Goal: Information Seeking & Learning: Learn about a topic

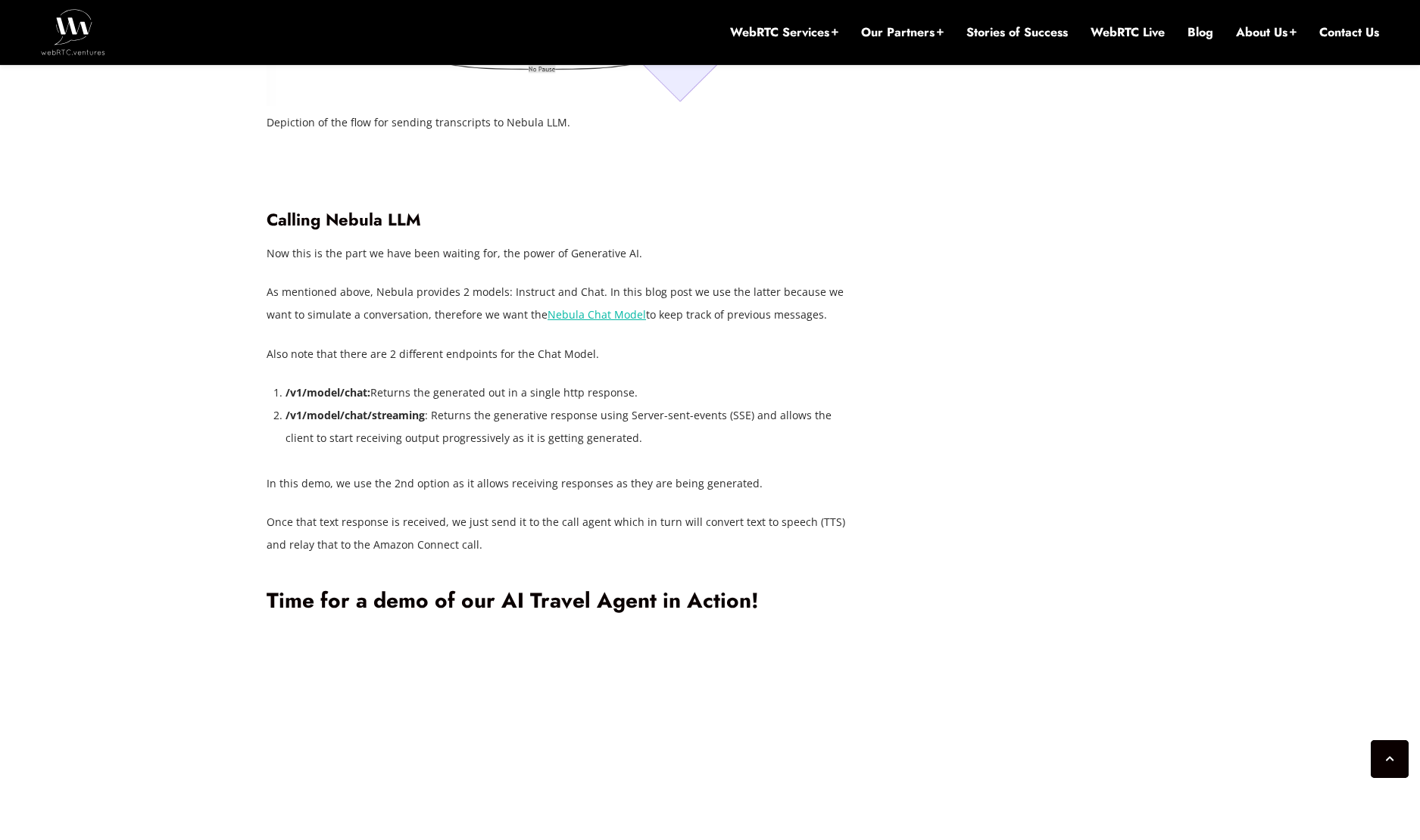
scroll to position [5334, 0]
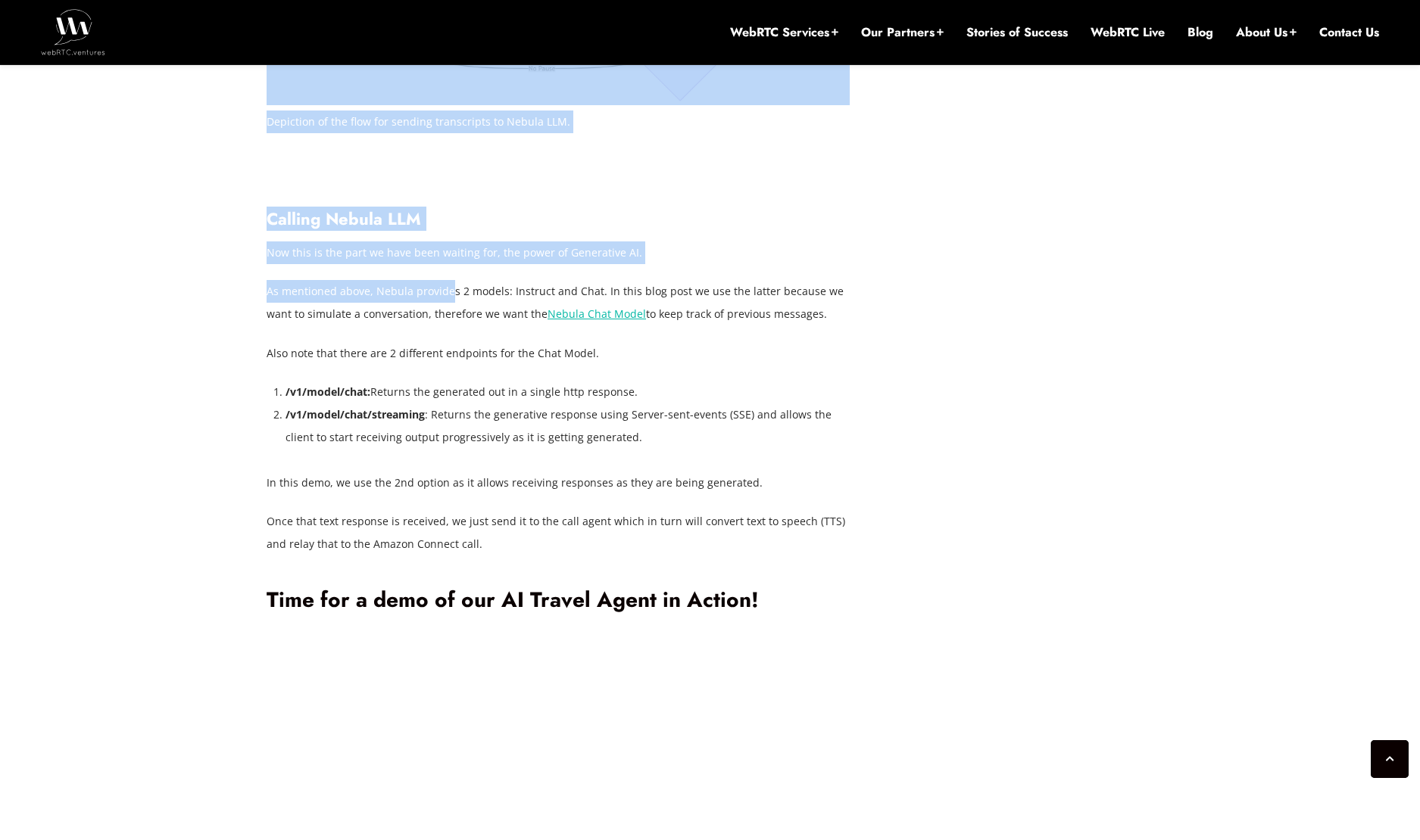
drag, startPoint x: 250, startPoint y: 525, endPoint x: 452, endPoint y: 533, distance: 202.2
click at [452, 326] on p "As mentioned above, Nebula provides 2 models: Instruct and Chat. In this blog p…" at bounding box center [558, 303] width 583 height 46
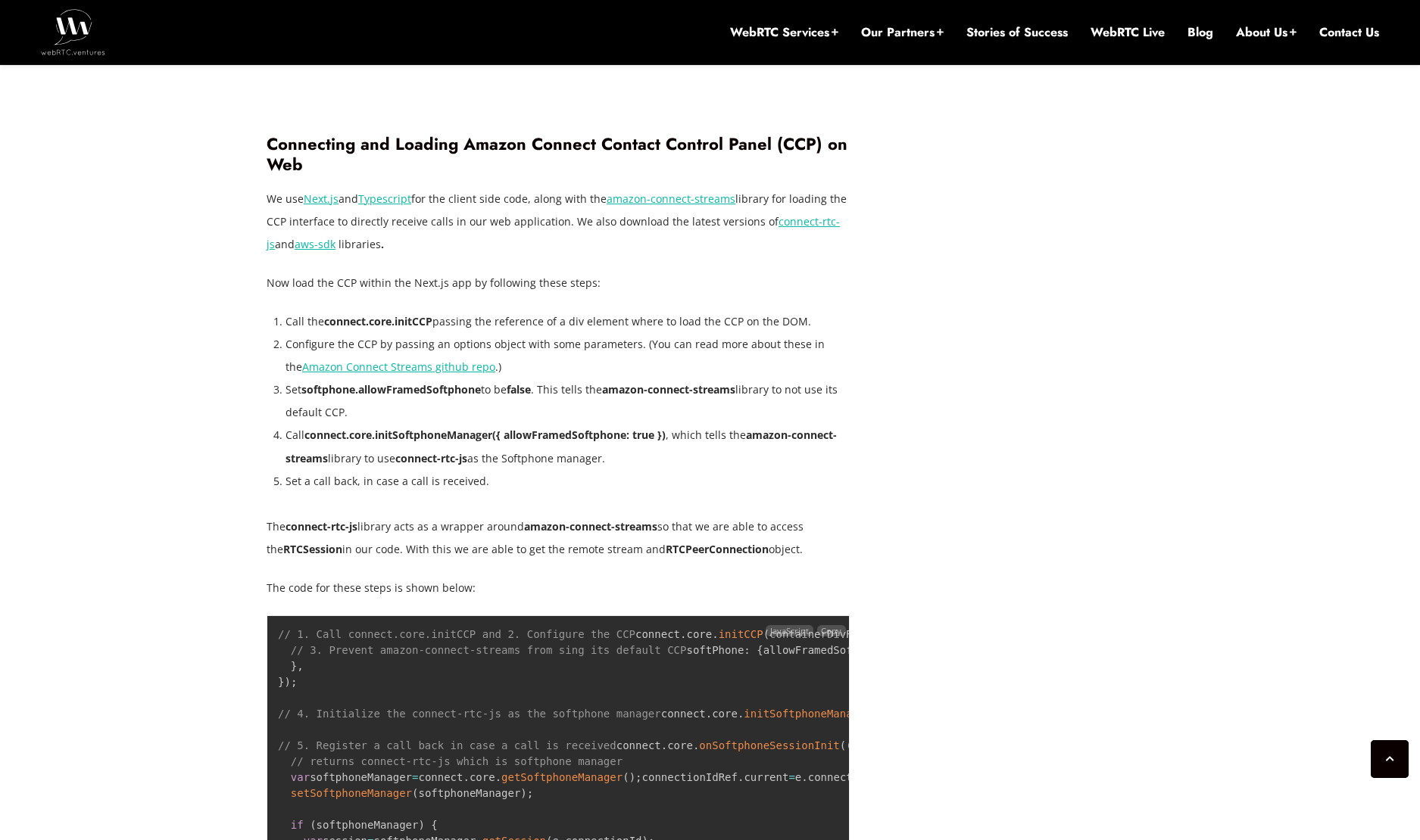
scroll to position [4123, 0]
click at [591, 461] on li "Call connect.core.initSoftphoneManager({ allowFramedSoftphone: true }) , which …" at bounding box center [567, 448] width 564 height 46
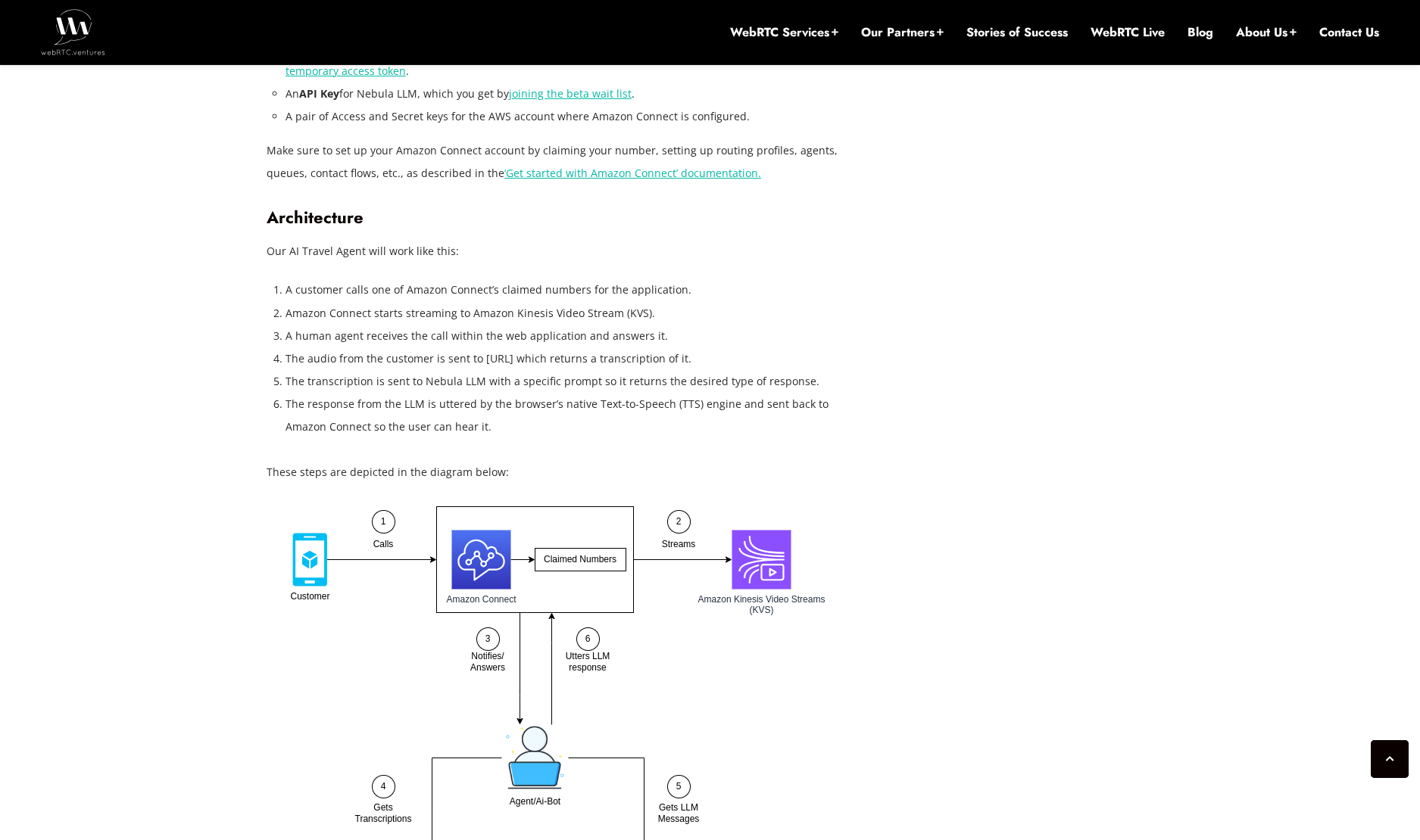
scroll to position [3215, 0]
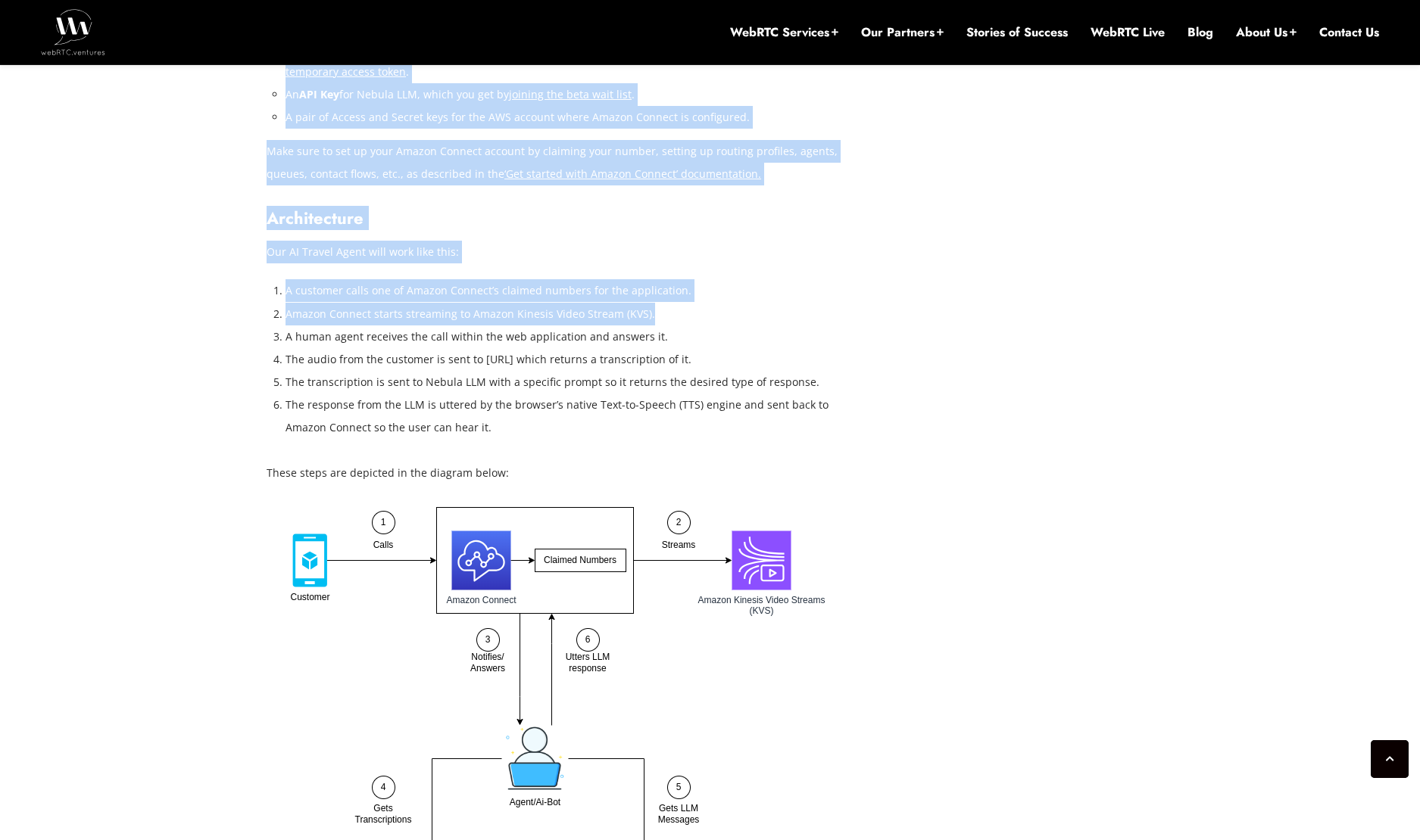
drag, startPoint x: 250, startPoint y: 315, endPoint x: 660, endPoint y: 306, distance: 410.1
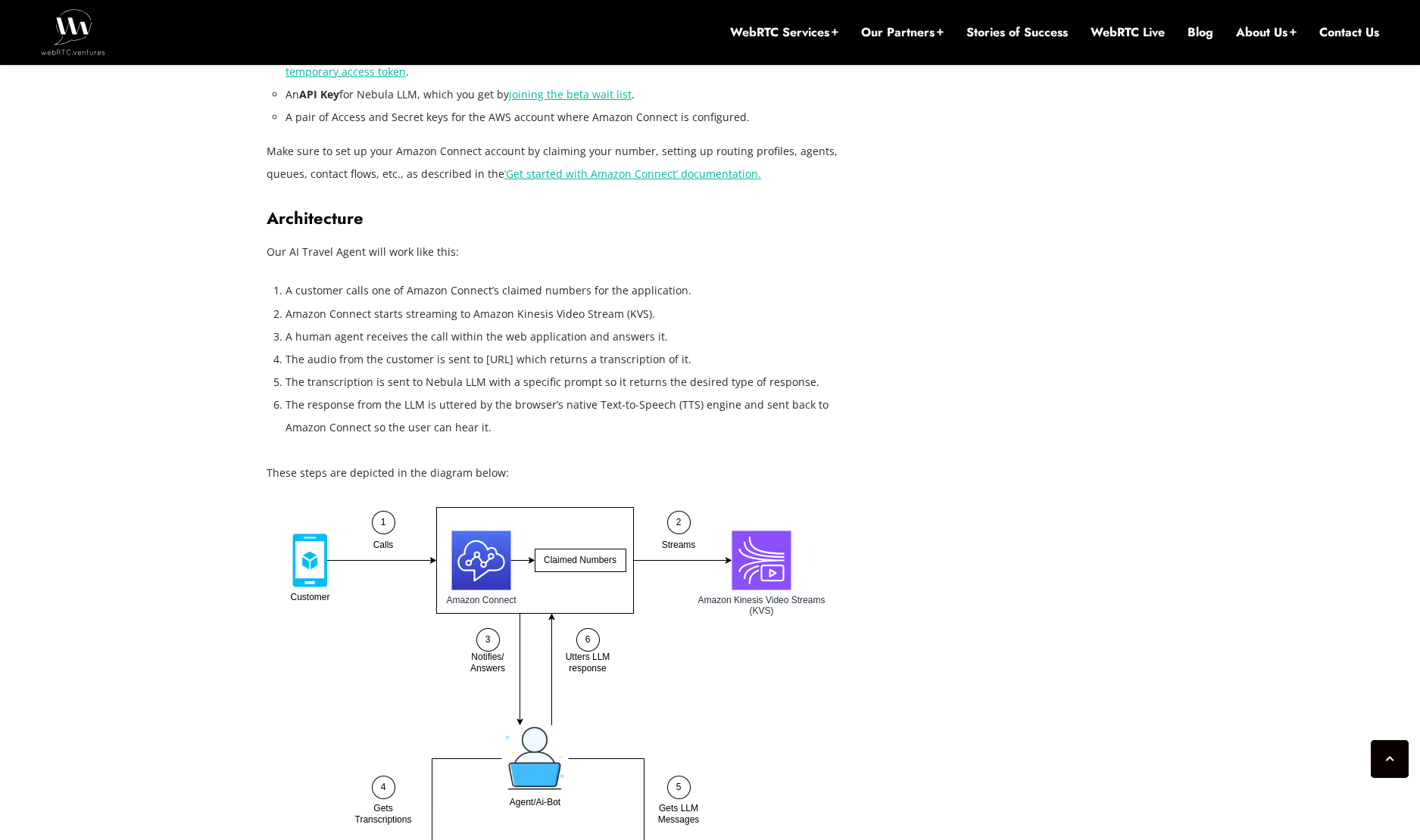
click at [381, 337] on li "A human agent receives the call within the web application and answers it." at bounding box center [567, 337] width 564 height 23
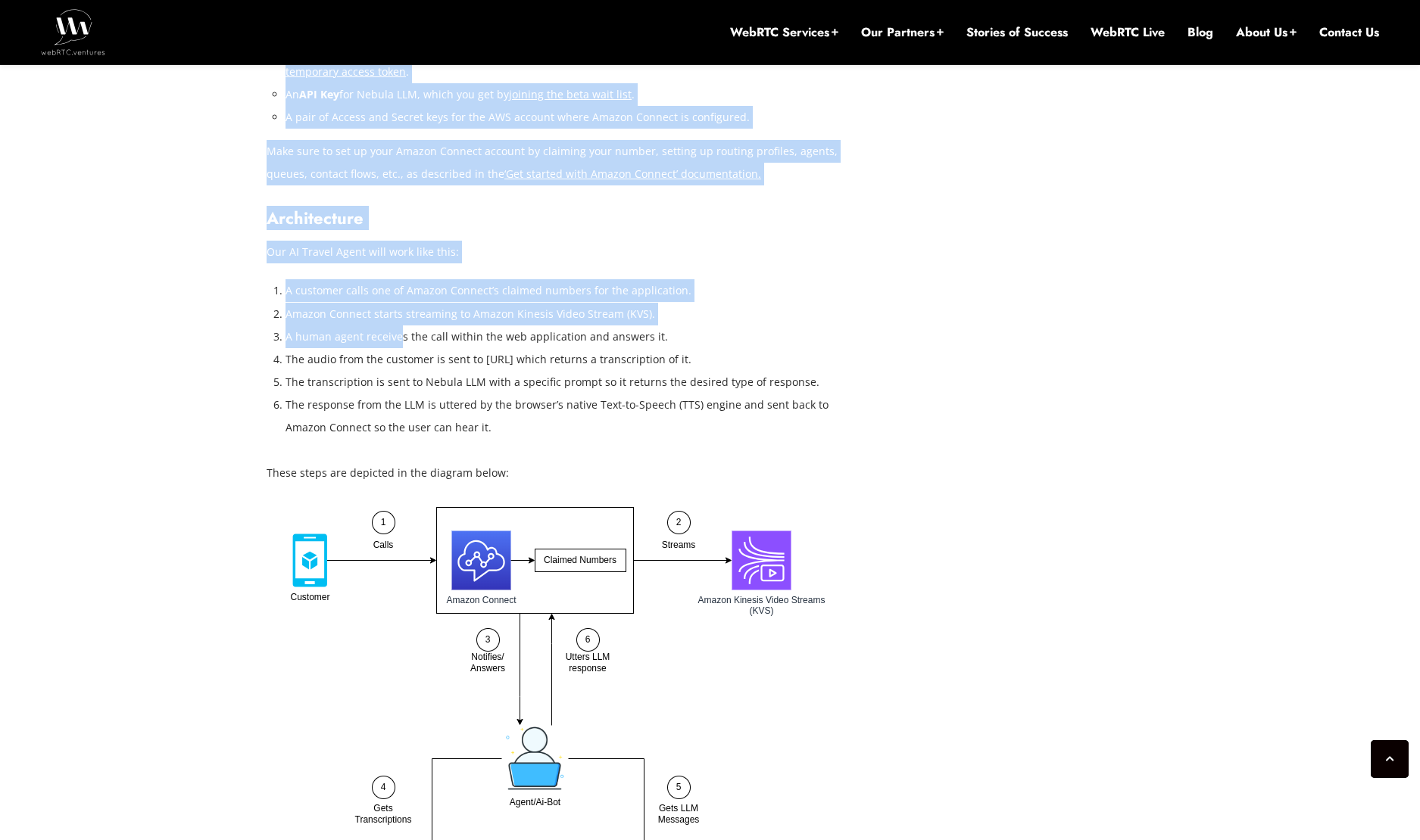
drag, startPoint x: 296, startPoint y: 337, endPoint x: 397, endPoint y: 340, distance: 101.0
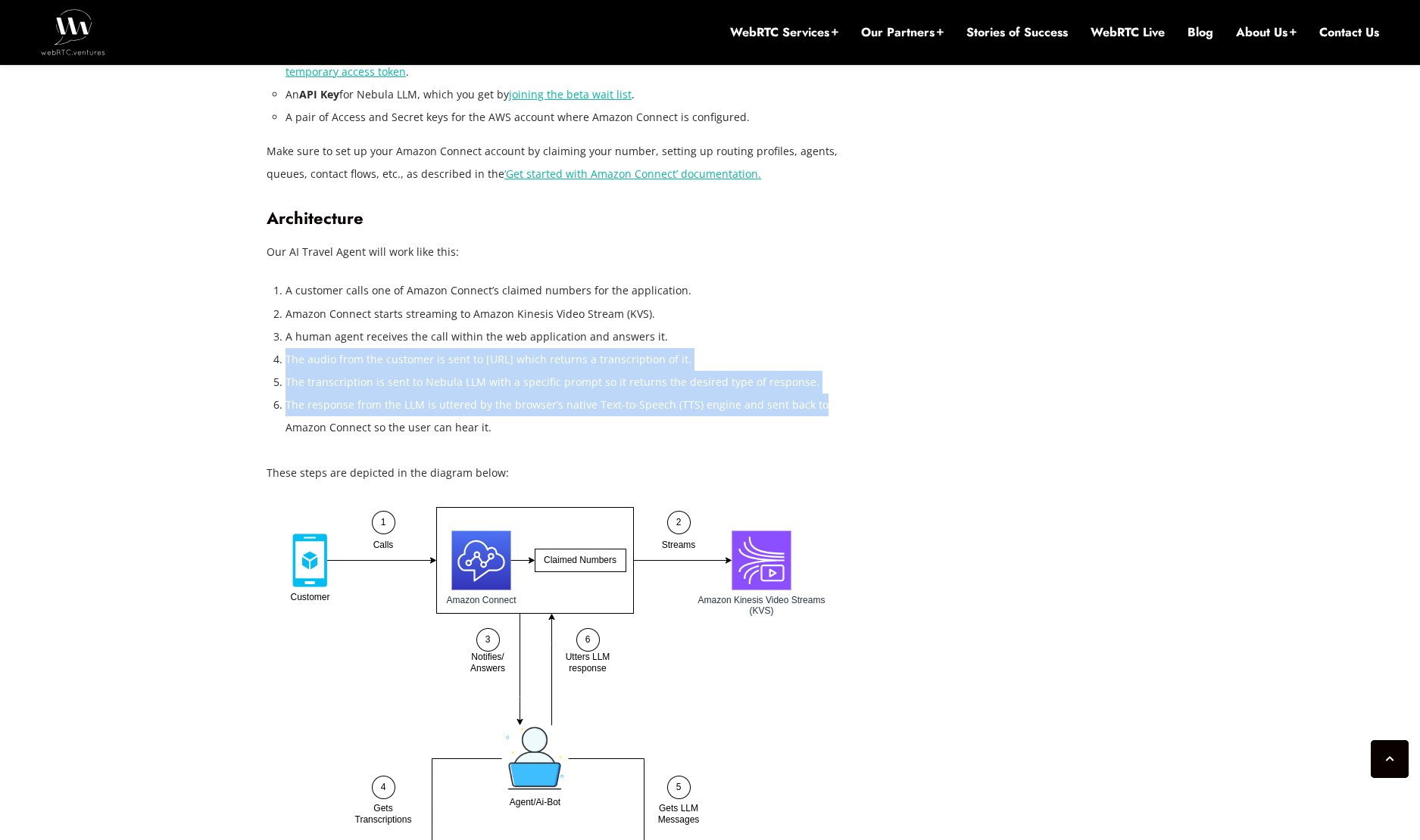
drag, startPoint x: 271, startPoint y: 369, endPoint x: 827, endPoint y: 393, distance: 556.5
click at [827, 393] on div "Generative AI is a powerful tool for call centers. It can be integrated as a st…" at bounding box center [558, 725] width 583 height 5574
click at [827, 394] on li "The response from the LLM is uttered by the browser’s native Text-to-Speech (TT…" at bounding box center [567, 417] width 564 height 46
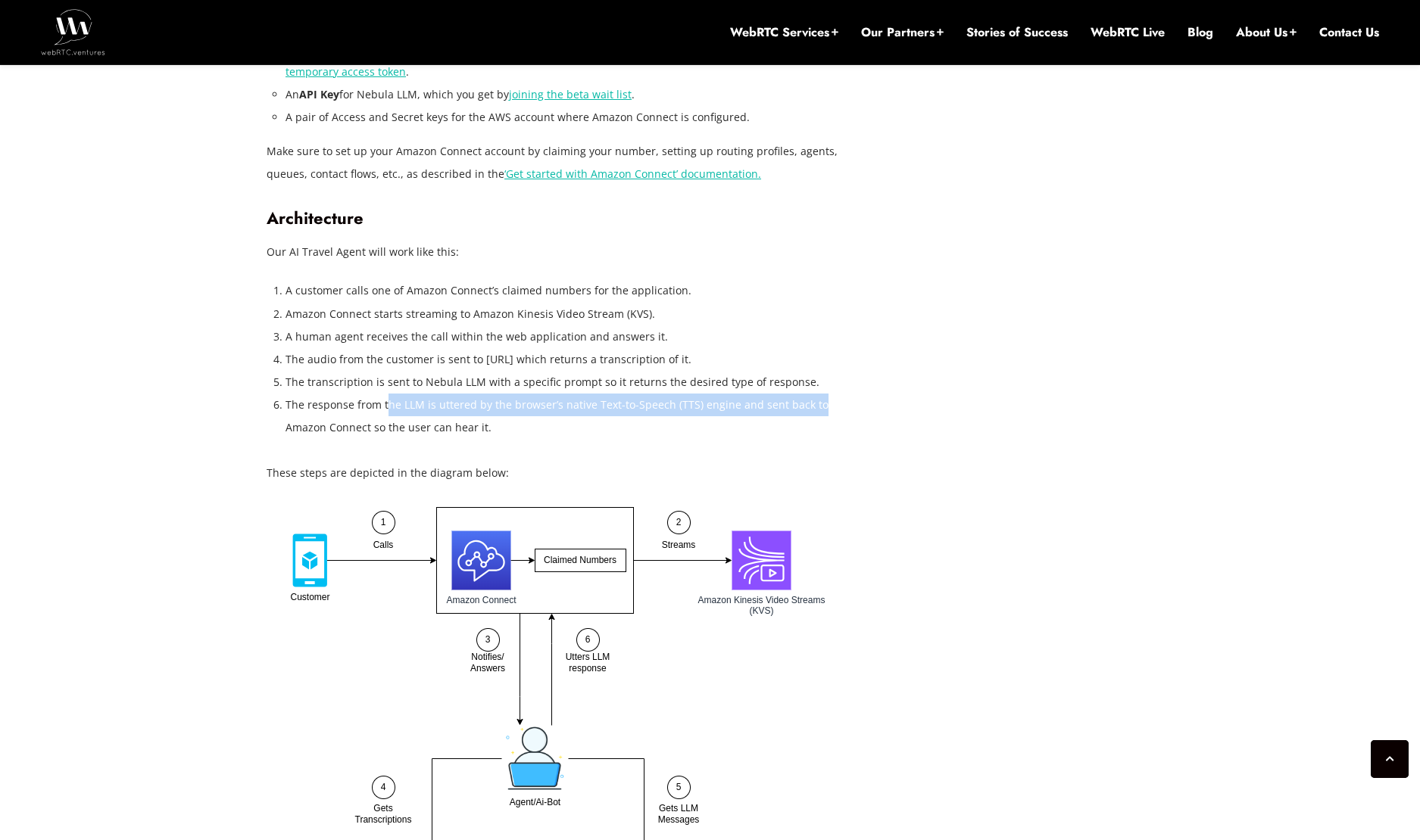
drag, startPoint x: 818, startPoint y: 400, endPoint x: 386, endPoint y: 398, distance: 432.0
click at [386, 398] on li "The response from the LLM is uttered by the browser’s native Text-to-Speech (TT…" at bounding box center [567, 417] width 564 height 46
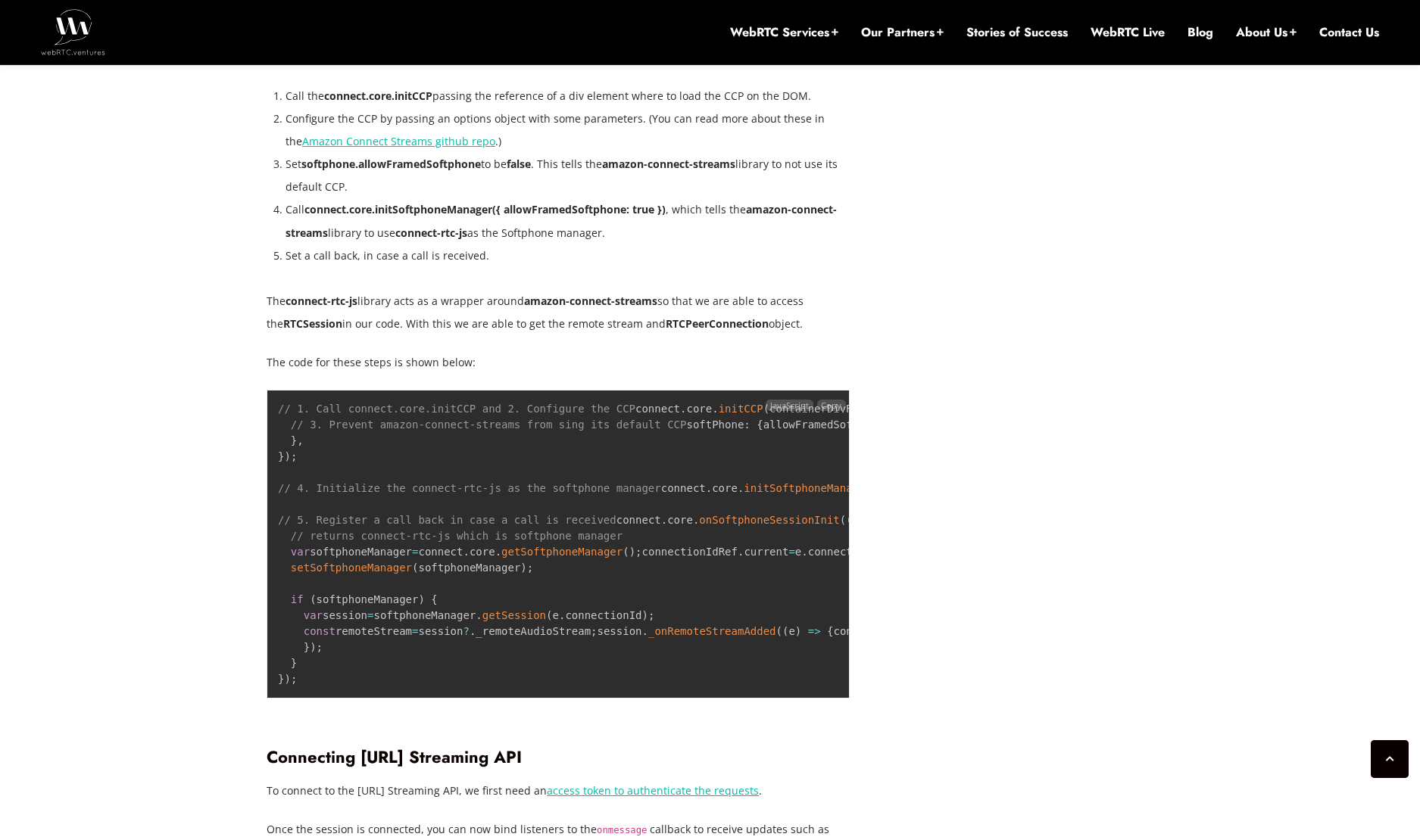
scroll to position [4350, 0]
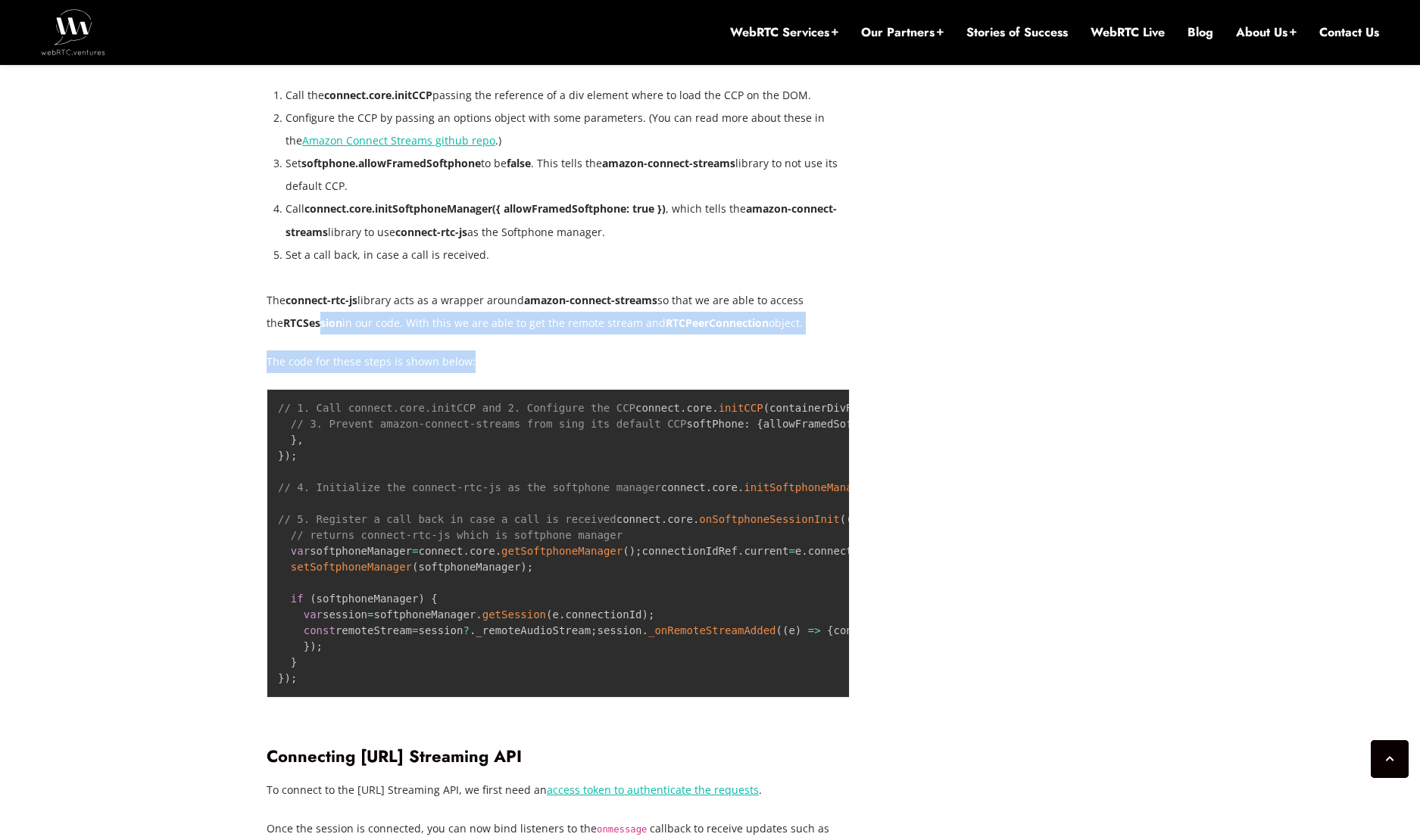
drag, startPoint x: 301, startPoint y: 327, endPoint x: 646, endPoint y: 337, distance: 345.1
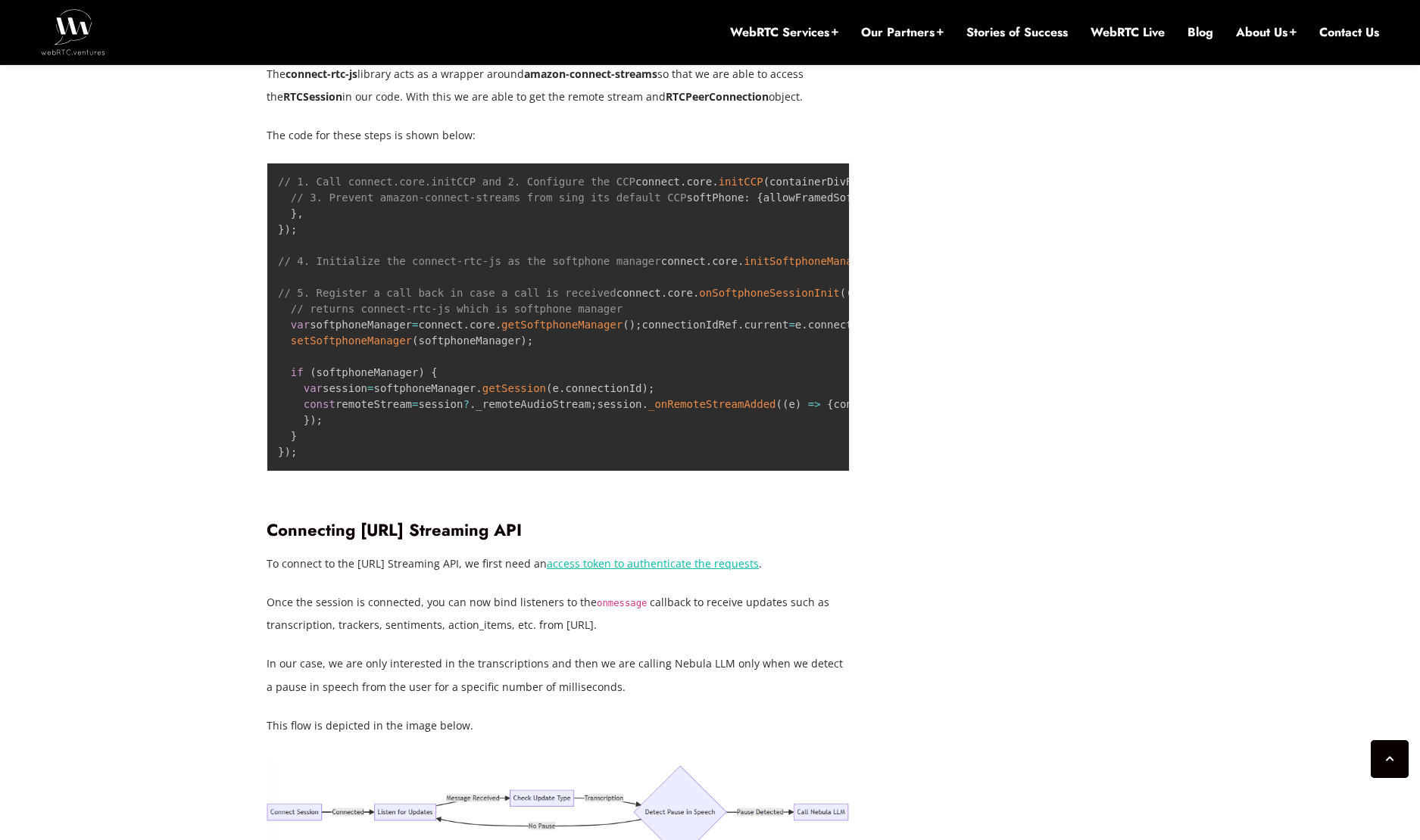
scroll to position [4577, 0]
